Goal: Information Seeking & Learning: Learn about a topic

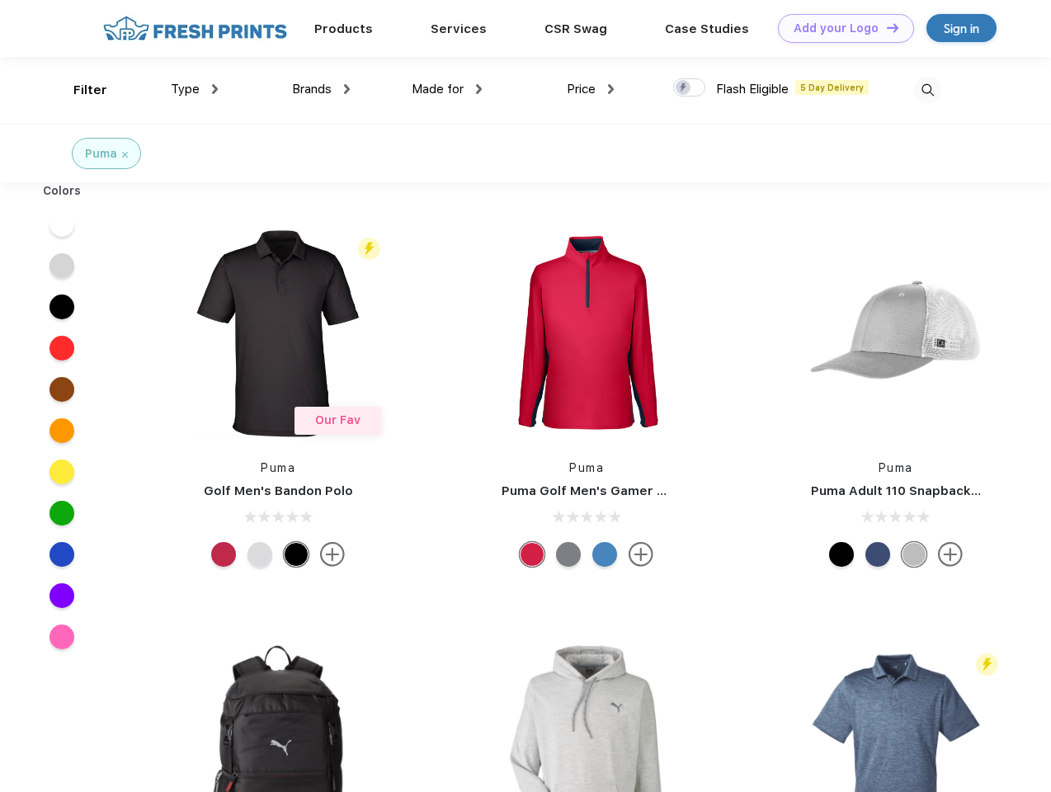
click at [840, 28] on link "Add your Logo Design Tool" at bounding box center [846, 28] width 136 height 29
click at [0, 0] on div "Design Tool" at bounding box center [0, 0] width 0 height 0
click at [885, 27] on link "Add your Logo Design Tool" at bounding box center [846, 28] width 136 height 29
click at [79, 90] on div "Filter" at bounding box center [90, 90] width 34 height 19
click at [195, 89] on span "Type" at bounding box center [185, 89] width 29 height 15
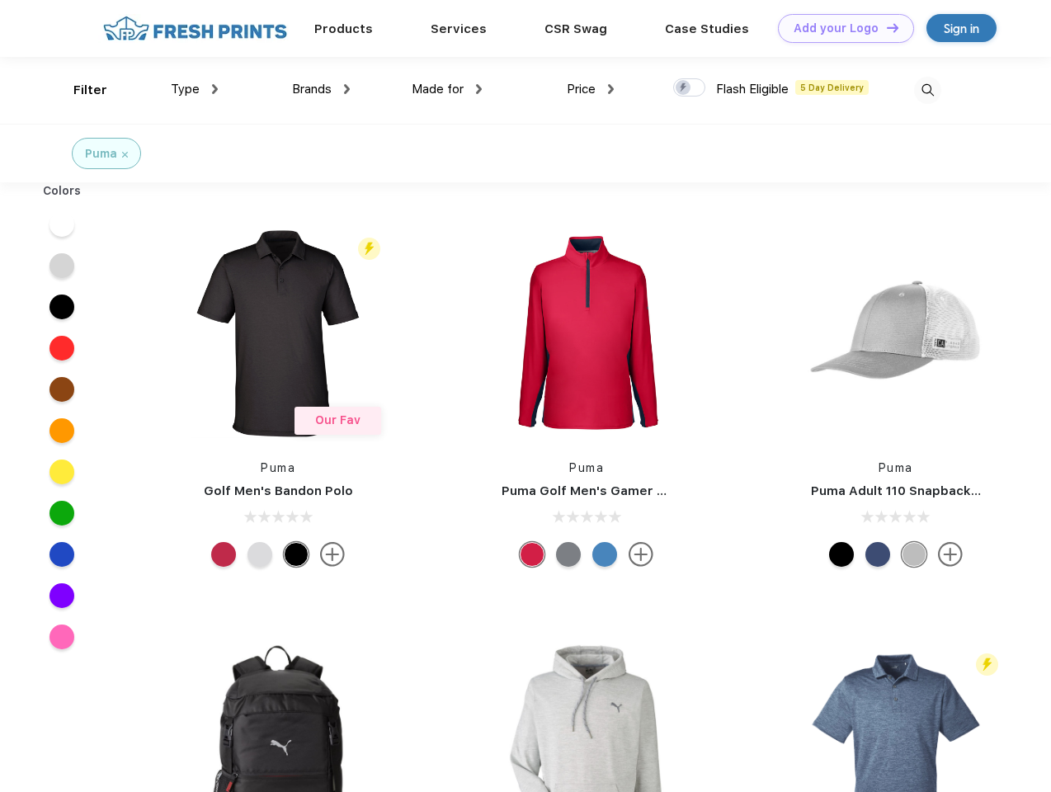
click at [321, 89] on span "Brands" at bounding box center [312, 89] width 40 height 15
click at [447, 89] on span "Made for" at bounding box center [438, 89] width 52 height 15
click at [591, 89] on span "Price" at bounding box center [581, 89] width 29 height 15
click at [690, 88] on div at bounding box center [689, 87] width 32 height 18
click at [684, 88] on input "checkbox" at bounding box center [678, 83] width 11 height 11
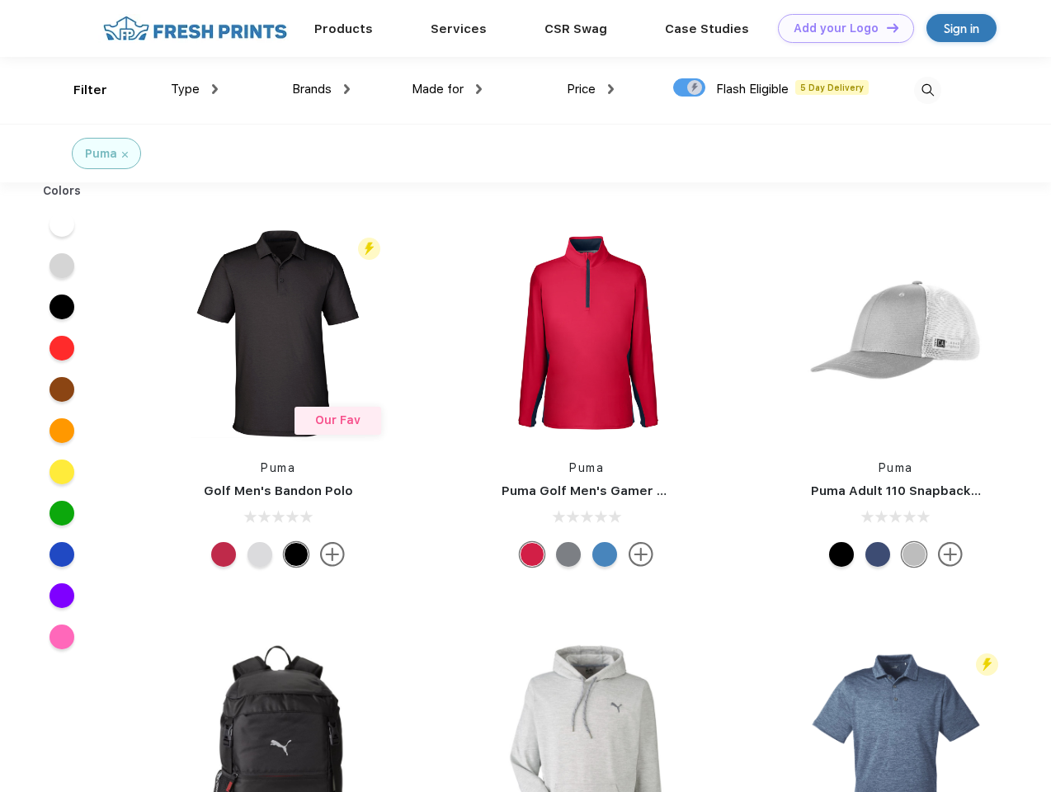
click at [927, 90] on img at bounding box center [927, 90] width 27 height 27
